Goal: Task Accomplishment & Management: Manage account settings

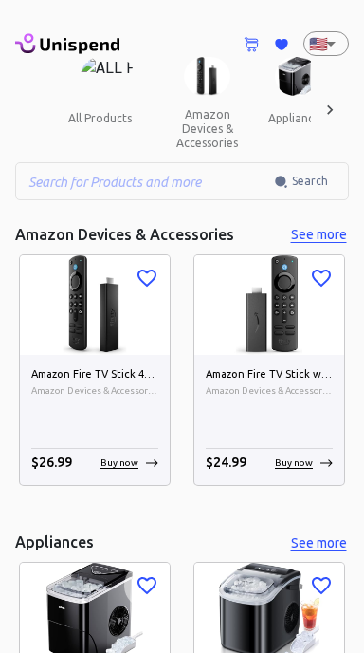
click at [334, 98] on div at bounding box center [330, 109] width 38 height 105
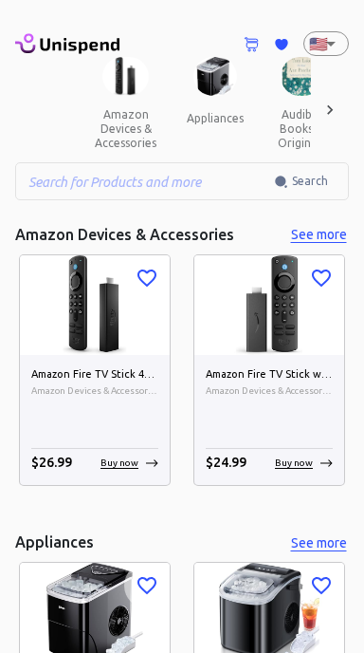
scroll to position [0, 197]
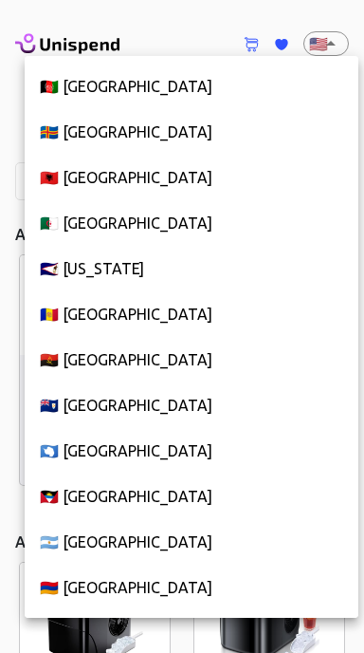
scroll to position [10361, 0]
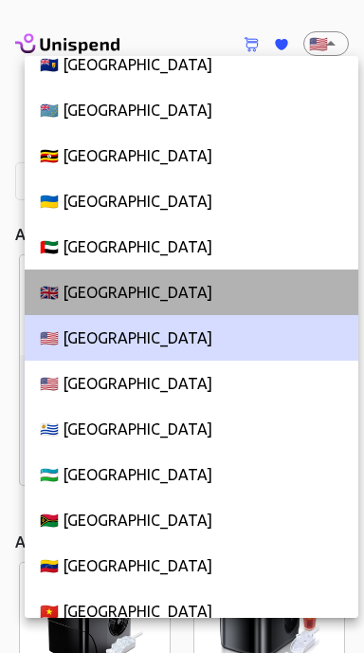
click at [203, 296] on li "🇬🇧 [GEOGRAPHIC_DATA]" at bounding box center [192, 292] width 334 height 46
type input "GB"
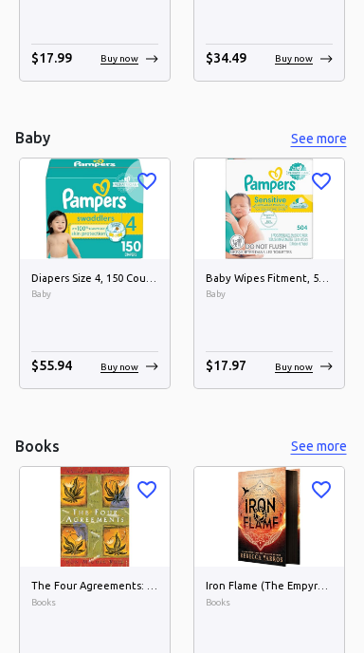
scroll to position [1644, 0]
